Goal: Transaction & Acquisition: Purchase product/service

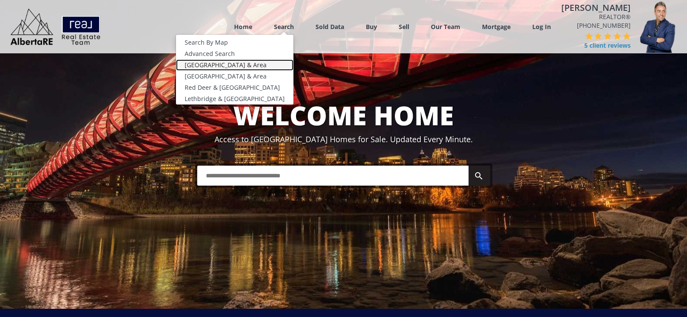
click at [219, 63] on link "[GEOGRAPHIC_DATA] & Area" at bounding box center [234, 64] width 117 height 11
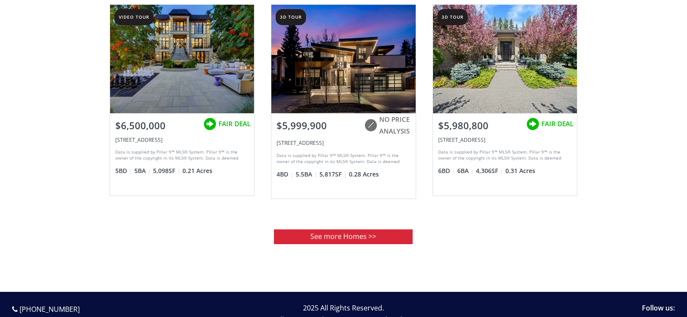
scroll to position [1083, 0]
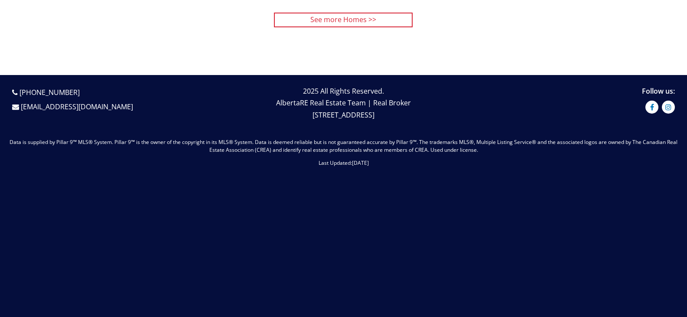
click at [332, 17] on link "See more Homes >>" at bounding box center [343, 20] width 139 height 14
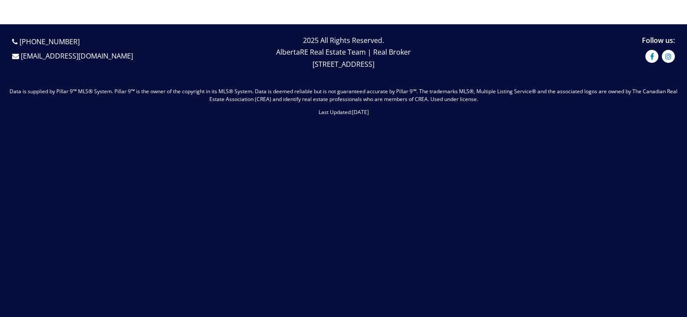
scroll to position [1135, 0]
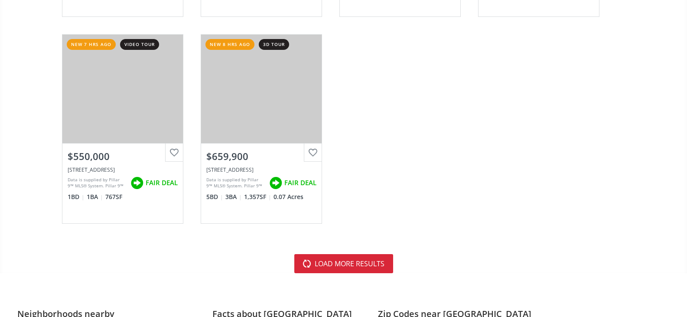
scroll to position [2600, 0]
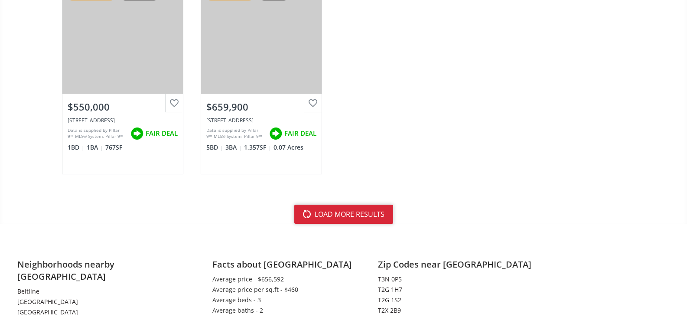
click at [338, 211] on button "load more results" at bounding box center [343, 214] width 99 height 19
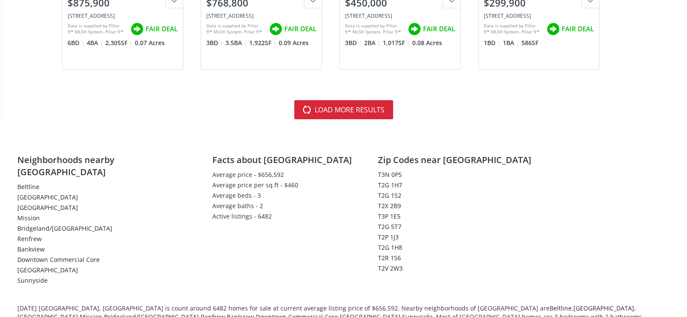
scroll to position [5157, 0]
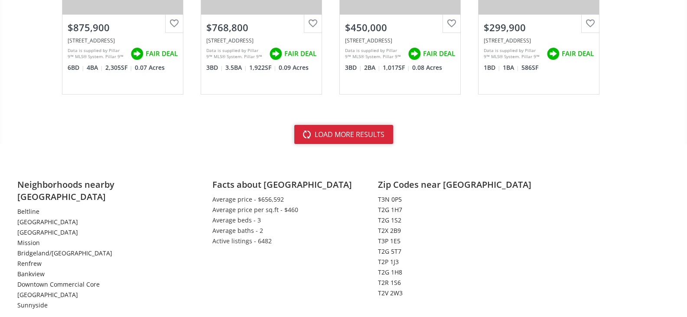
click at [329, 132] on button "load more results" at bounding box center [343, 134] width 99 height 19
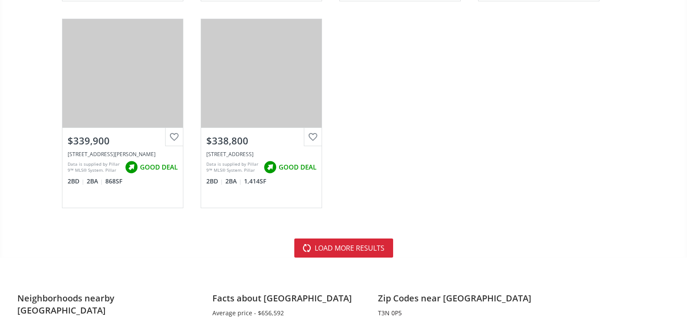
scroll to position [7757, 0]
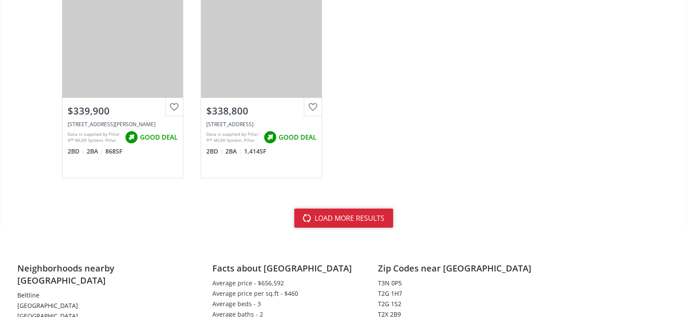
click at [326, 211] on button "load more results" at bounding box center [343, 217] width 99 height 19
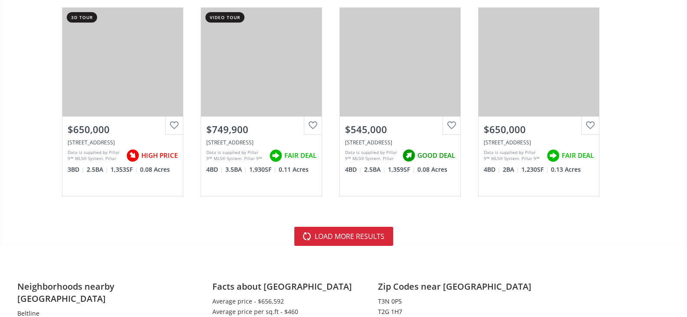
scroll to position [10227, 0]
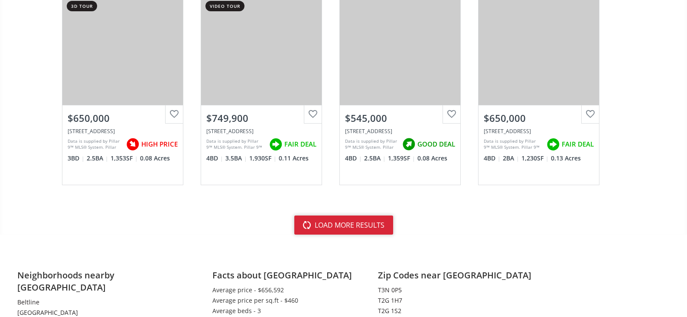
click at [341, 231] on button "load more results" at bounding box center [343, 224] width 99 height 19
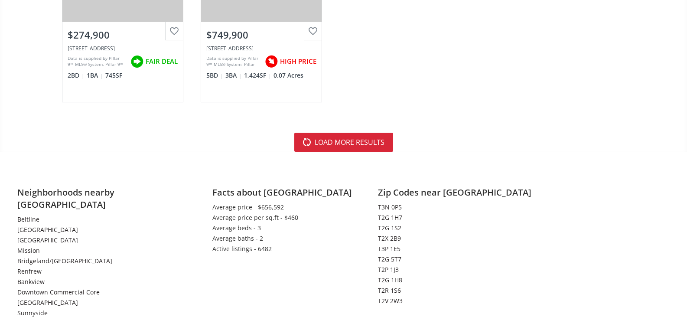
scroll to position [13000, 0]
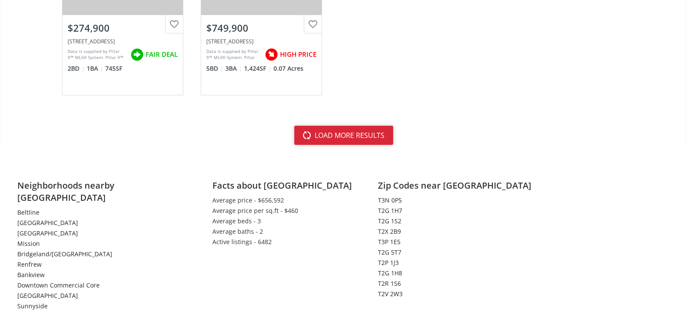
click at [342, 136] on button "load more results" at bounding box center [343, 135] width 99 height 19
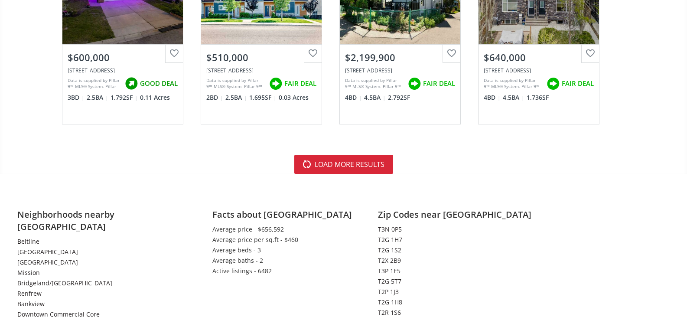
scroll to position [15470, 0]
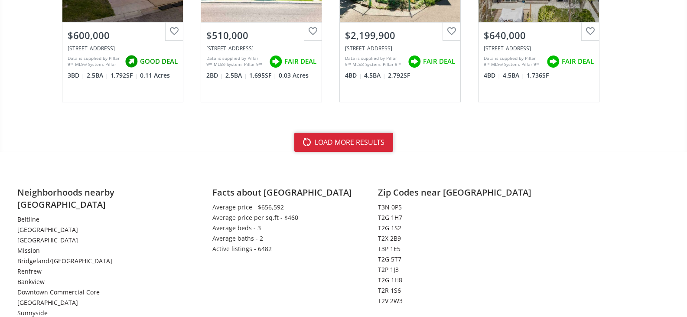
click at [337, 141] on button "load more results" at bounding box center [343, 142] width 99 height 19
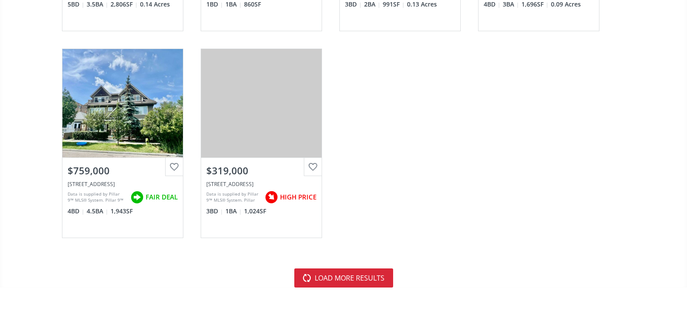
scroll to position [18070, 0]
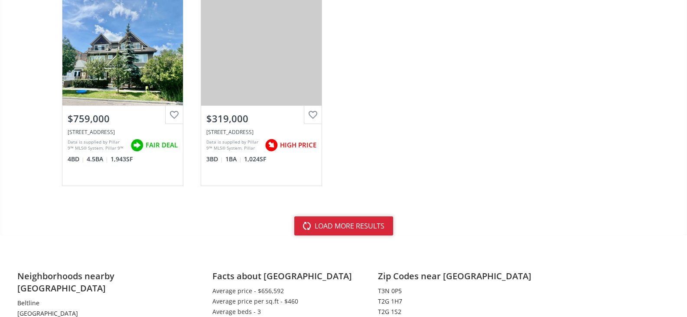
click at [334, 222] on button "load more results" at bounding box center [343, 225] width 99 height 19
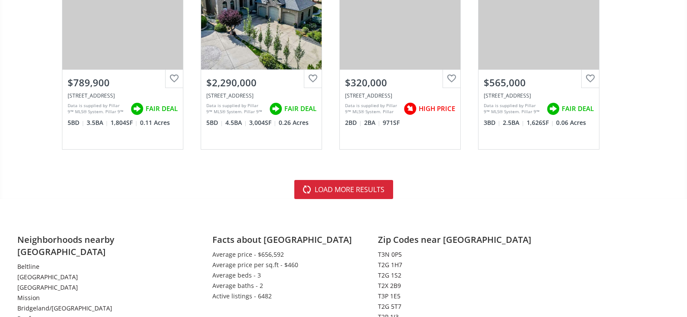
scroll to position [20627, 0]
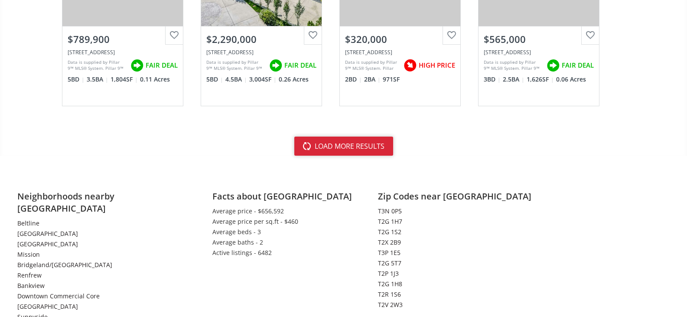
click at [331, 139] on button "load more results" at bounding box center [343, 146] width 99 height 19
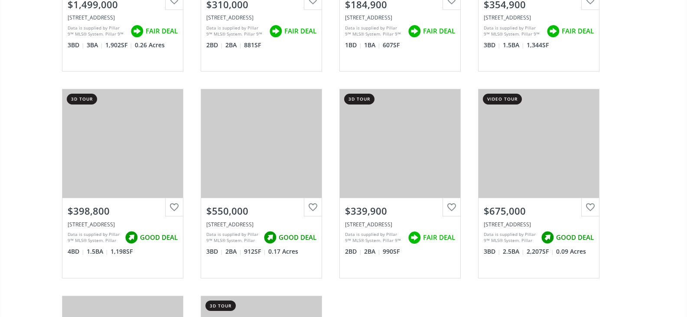
scroll to position [20887, 0]
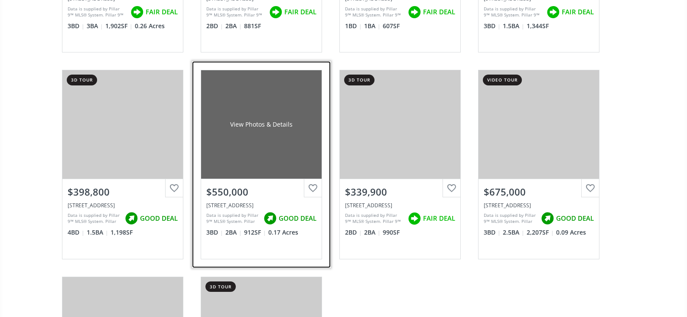
click at [269, 140] on div "View Photos & Details" at bounding box center [261, 124] width 120 height 108
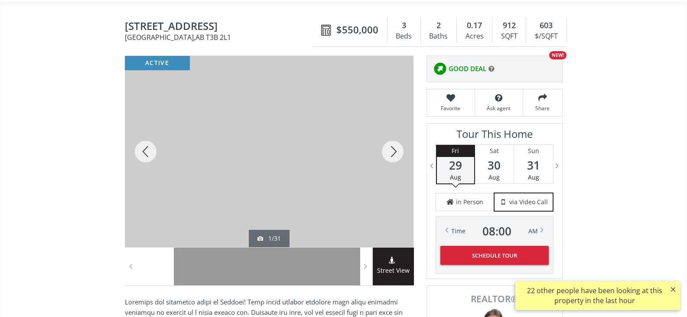
scroll to position [87, 0]
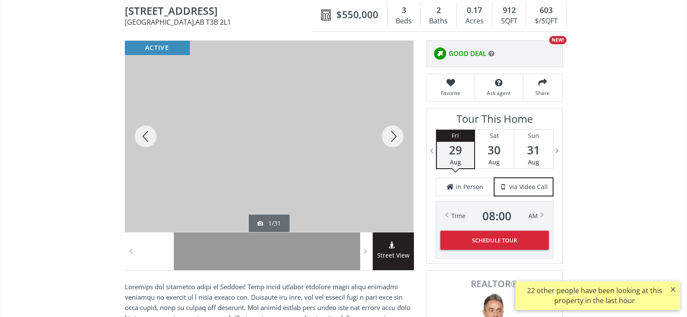
click at [390, 143] on div at bounding box center [393, 136] width 42 height 191
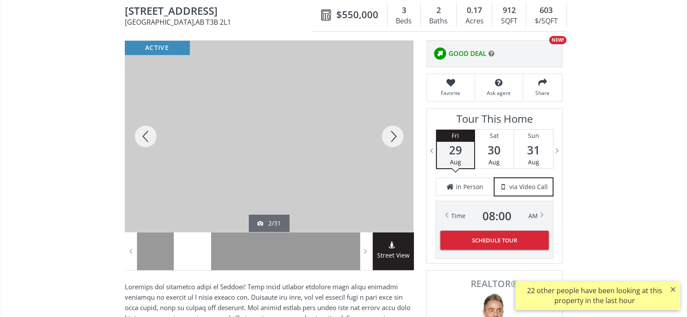
click at [390, 143] on div at bounding box center [393, 136] width 42 height 191
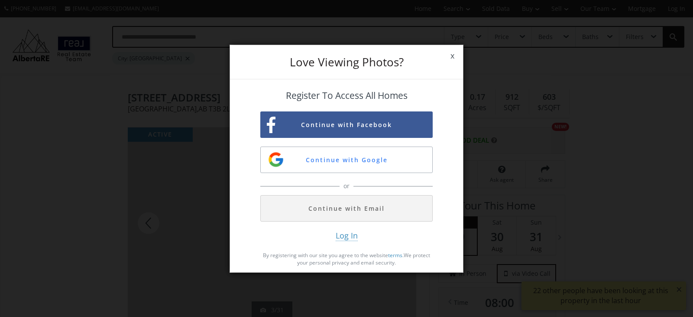
click at [454, 54] on span "x" at bounding box center [452, 56] width 21 height 24
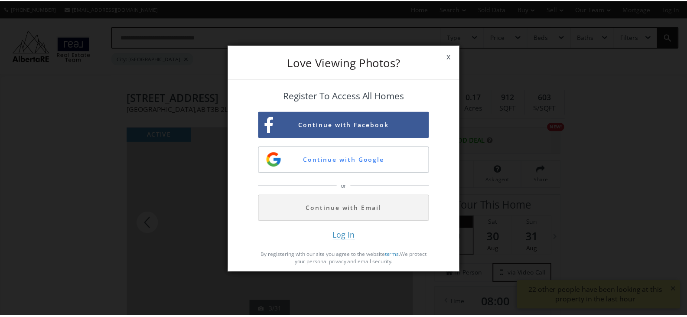
scroll to position [87, 0]
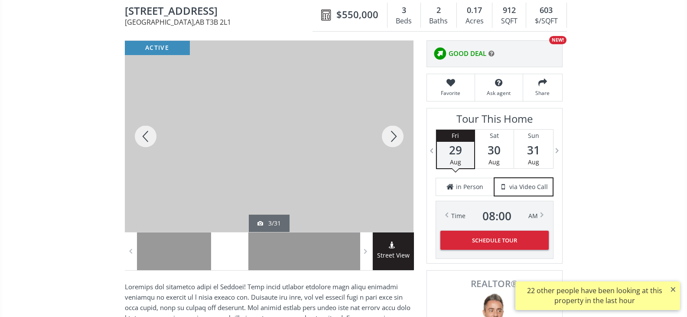
click at [392, 136] on div at bounding box center [393, 136] width 42 height 191
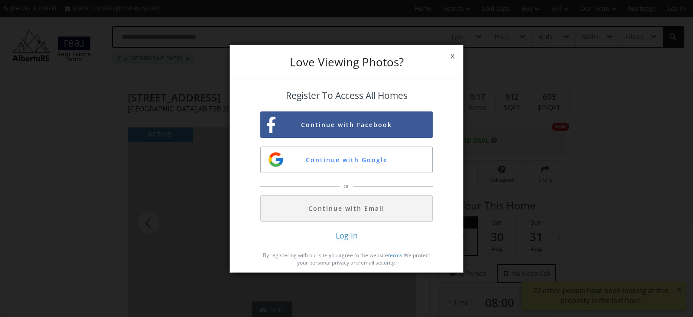
click at [453, 55] on span "x" at bounding box center [452, 56] width 21 height 24
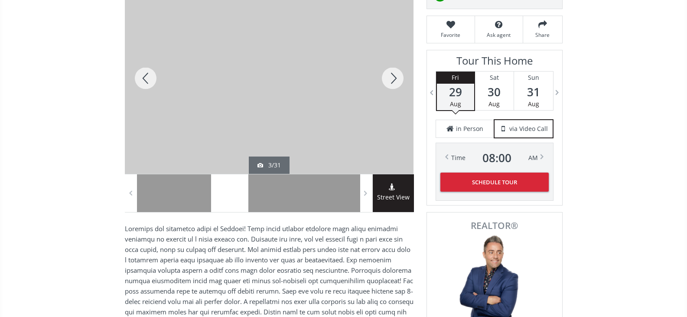
scroll to position [130, 0]
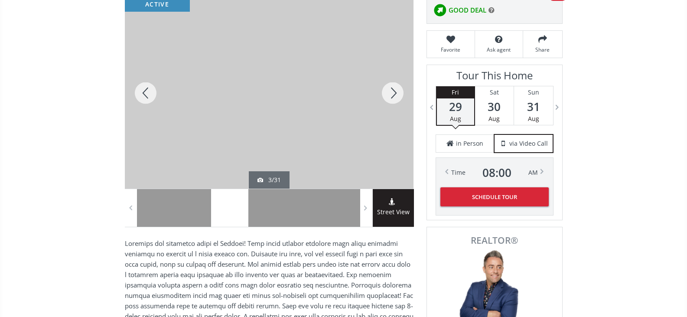
click at [145, 88] on div at bounding box center [146, 92] width 42 height 191
